Goal: Task Accomplishment & Management: Manage account settings

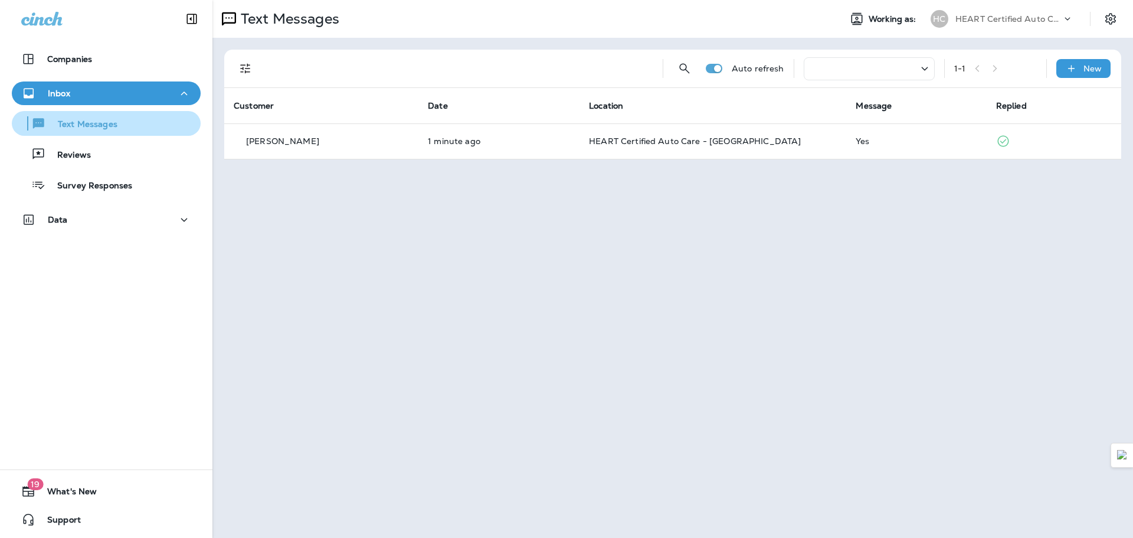
click at [98, 119] on p "Text Messages" at bounding box center [81, 124] width 71 height 11
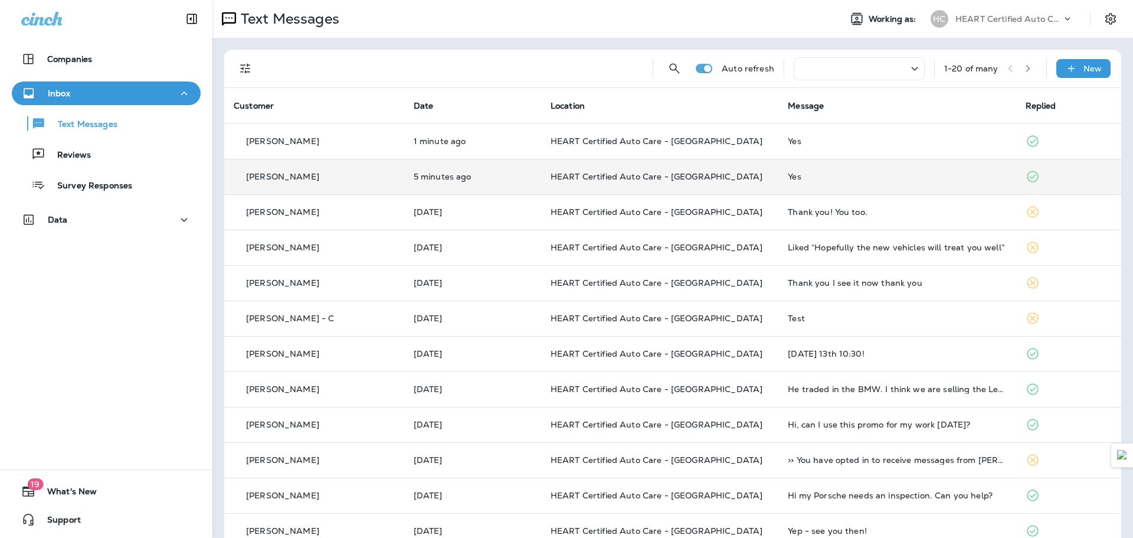
click at [716, 175] on p "HEART Certified Auto Care - [GEOGRAPHIC_DATA]" at bounding box center [660, 176] width 218 height 9
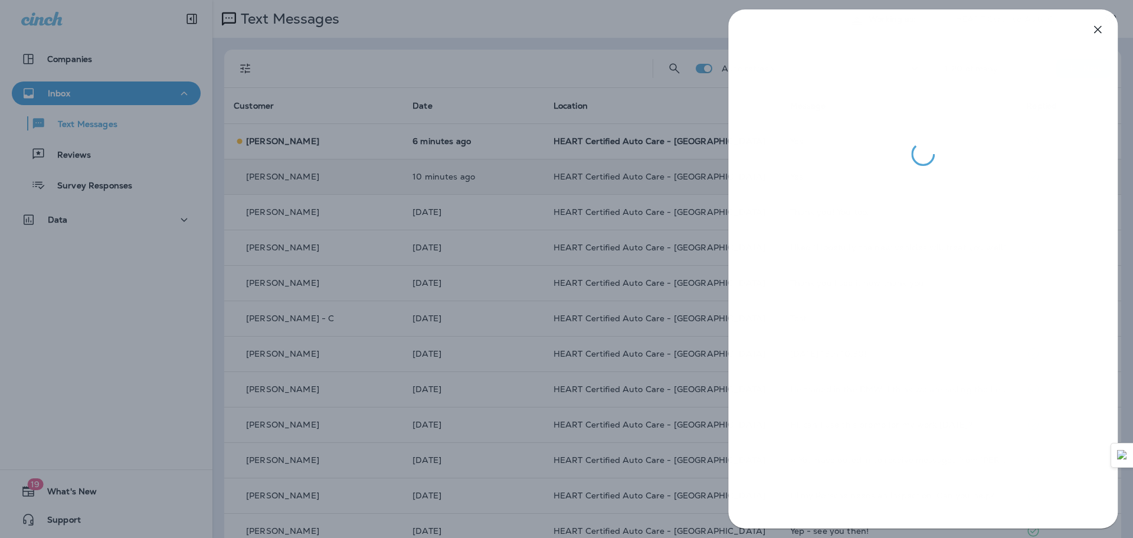
click at [466, 154] on div at bounding box center [566, 269] width 1133 height 538
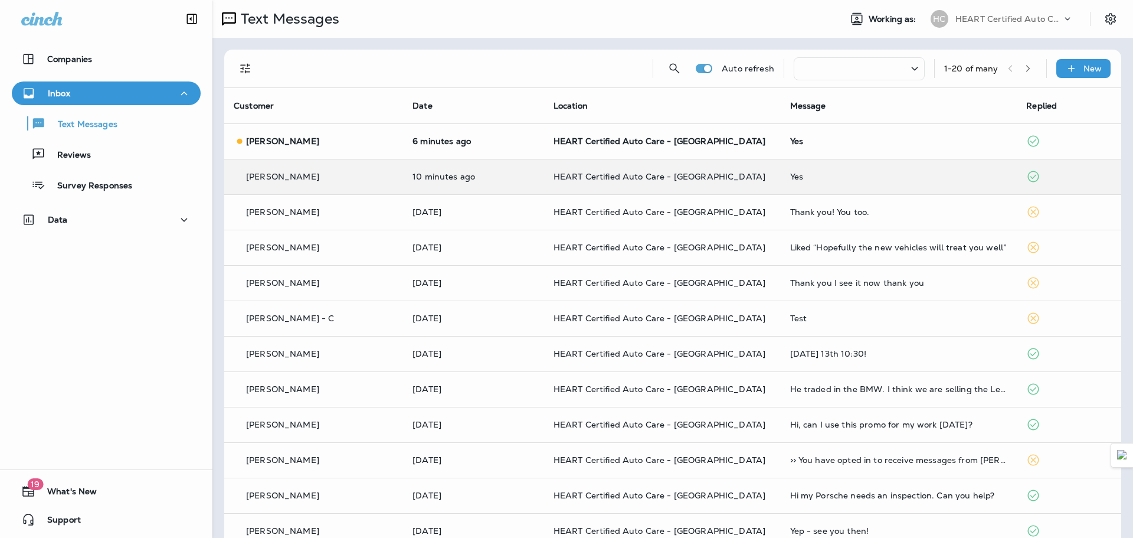
click at [644, 146] on div at bounding box center [566, 269] width 1133 height 538
click at [705, 135] on td "HEART Certified Auto Care - [GEOGRAPHIC_DATA]" at bounding box center [662, 140] width 237 height 35
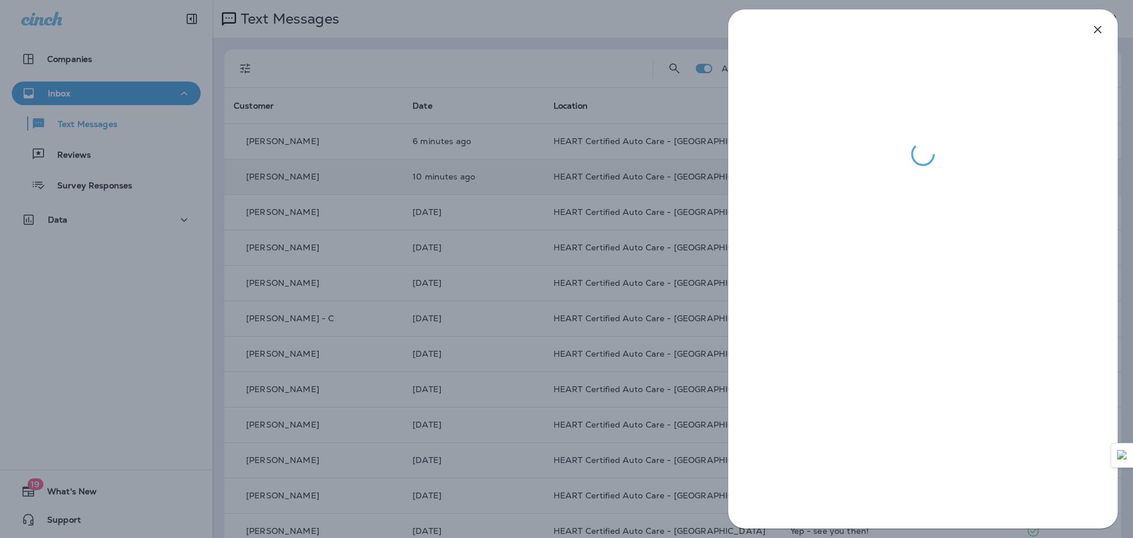
click at [608, 218] on div at bounding box center [566, 269] width 1133 height 538
